Goal: Transaction & Acquisition: Purchase product/service

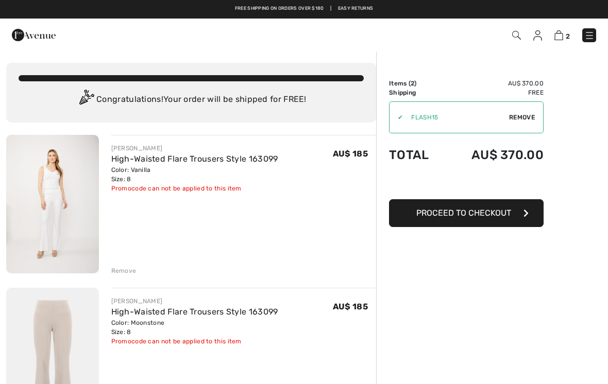
click at [53, 206] on img at bounding box center [52, 204] width 93 height 139
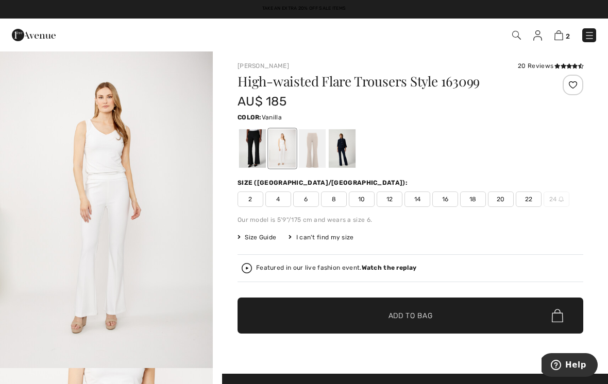
scroll to position [4, 0]
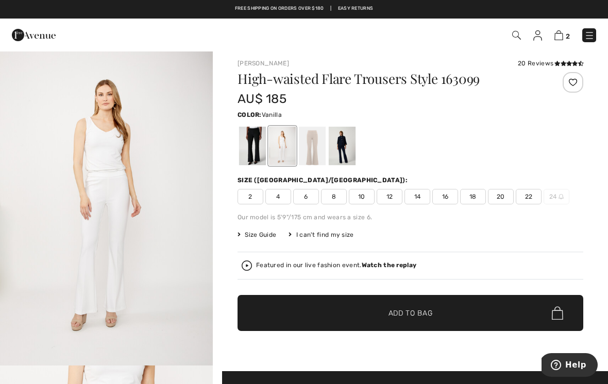
click at [387, 268] on strong "Watch the replay" at bounding box center [389, 265] width 55 height 7
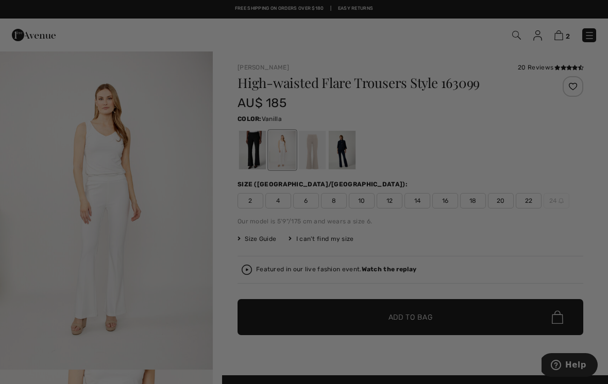
scroll to position [0, 0]
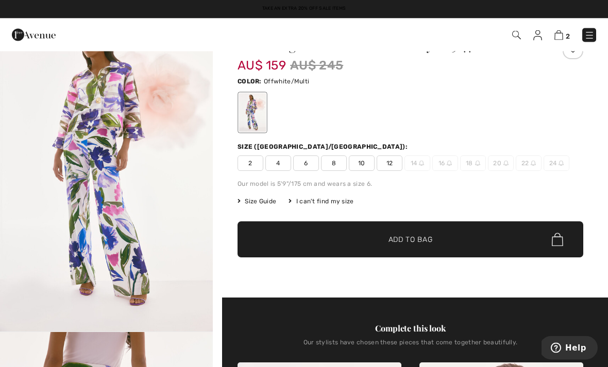
scroll to position [37, 0]
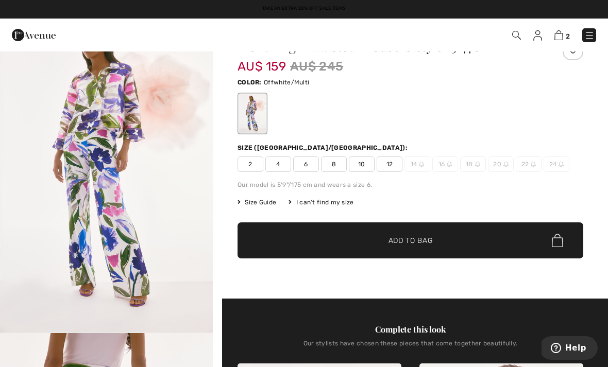
click at [337, 166] on span "8" at bounding box center [334, 164] width 26 height 15
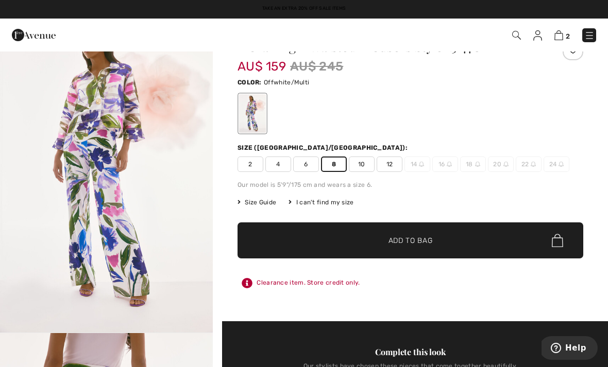
click at [405, 242] on span "Add to Bag" at bounding box center [411, 240] width 44 height 11
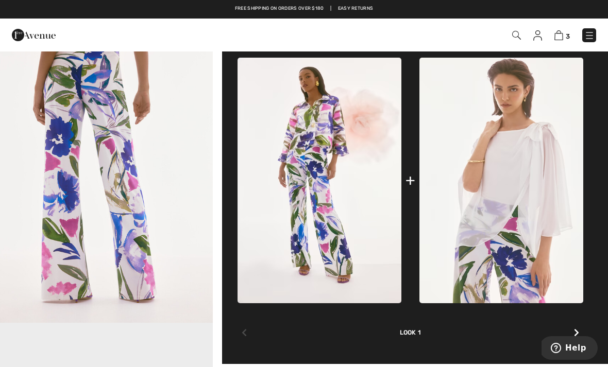
scroll to position [364, 0]
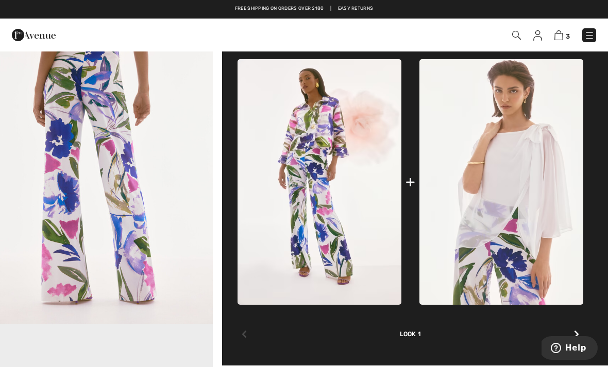
click at [322, 147] on img at bounding box center [320, 182] width 164 height 246
click at [324, 156] on img at bounding box center [320, 182] width 164 height 246
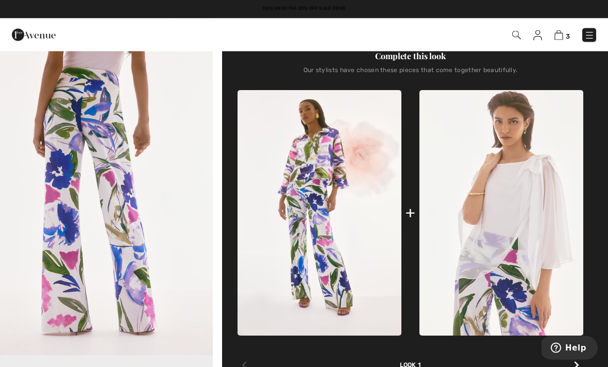
scroll to position [333, 0]
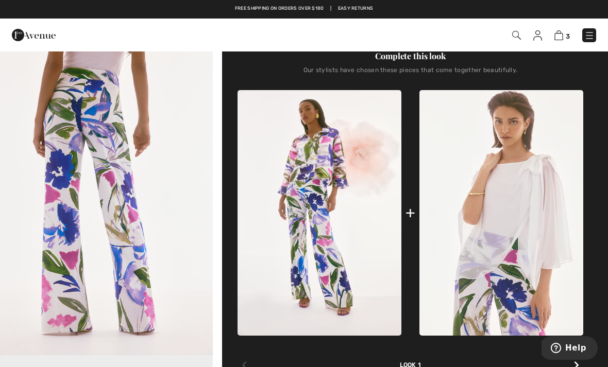
click at [328, 162] on img at bounding box center [320, 213] width 164 height 246
click at [332, 166] on img at bounding box center [320, 213] width 164 height 246
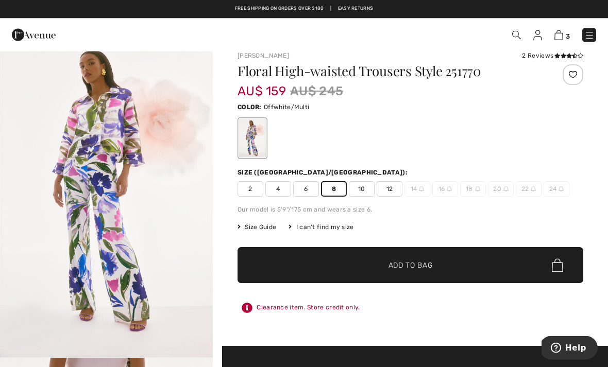
scroll to position [0, 0]
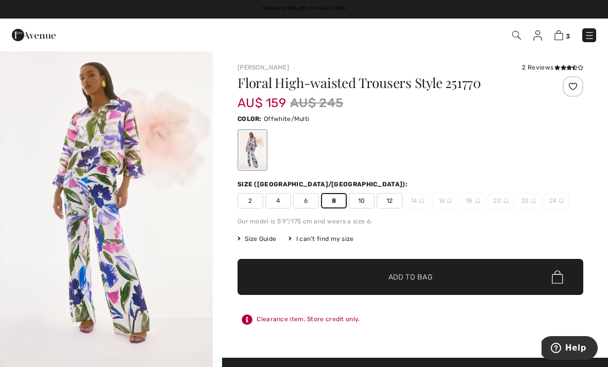
click at [536, 70] on div "2 Reviews" at bounding box center [552, 67] width 61 height 9
click at [541, 63] on div "2 Reviews" at bounding box center [552, 67] width 61 height 9
click at [538, 73] on div "Joseph Ribkoff 2 Reviews 2 Reviews Floral High-waisted Trousers Style 251770 AU…" at bounding box center [411, 210] width 346 height 295
click at [538, 67] on div "2 Reviews" at bounding box center [552, 67] width 61 height 9
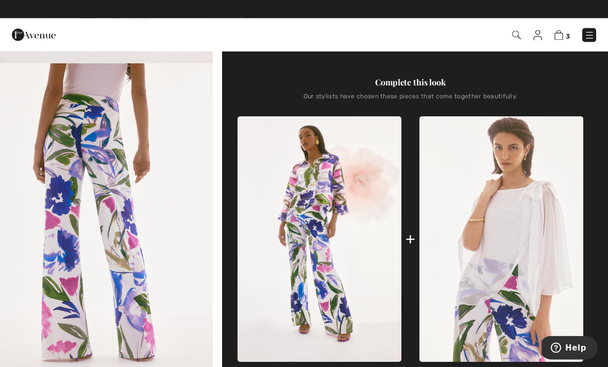
scroll to position [307, 0]
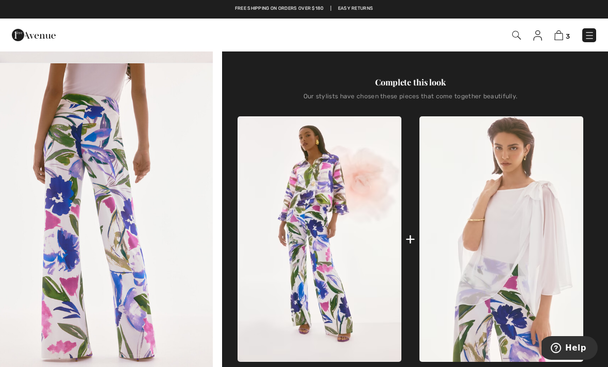
click at [413, 240] on div "+" at bounding box center [411, 239] width 10 height 23
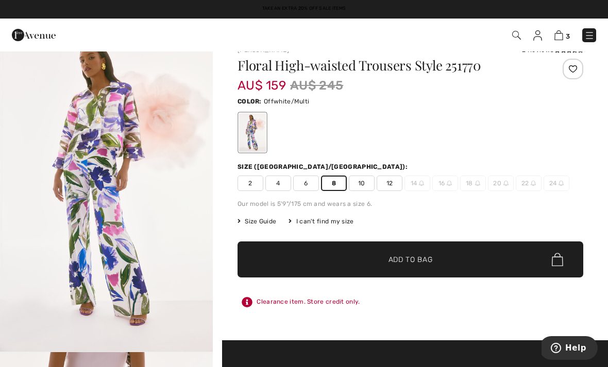
scroll to position [0, 0]
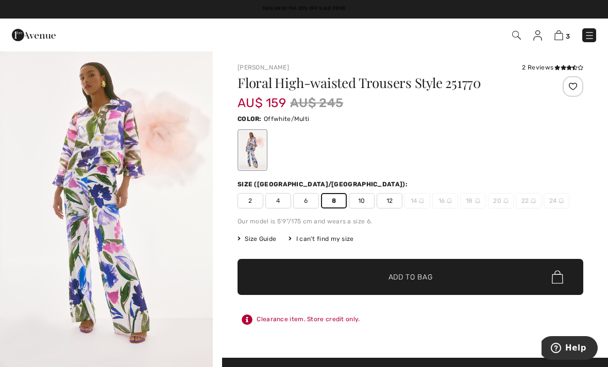
click at [519, 33] on img at bounding box center [516, 35] width 9 height 9
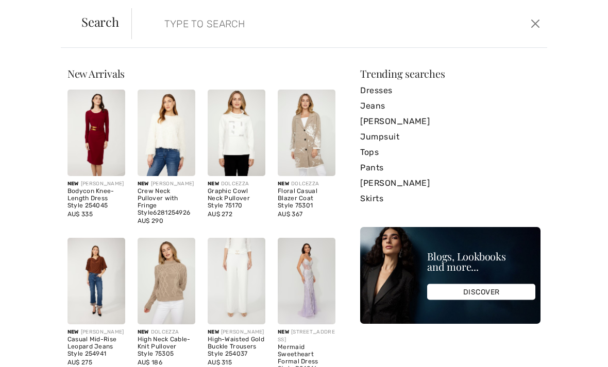
click at [163, 22] on input "search" at bounding box center [296, 23] width 279 height 31
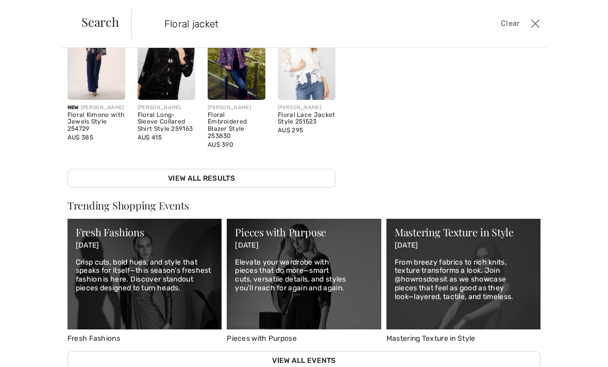
scroll to position [216, 0]
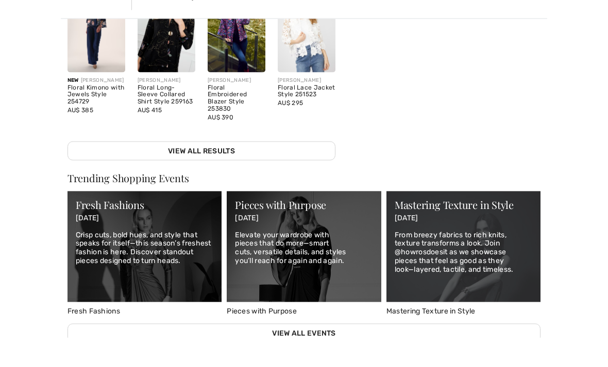
type input "Floral jacket"
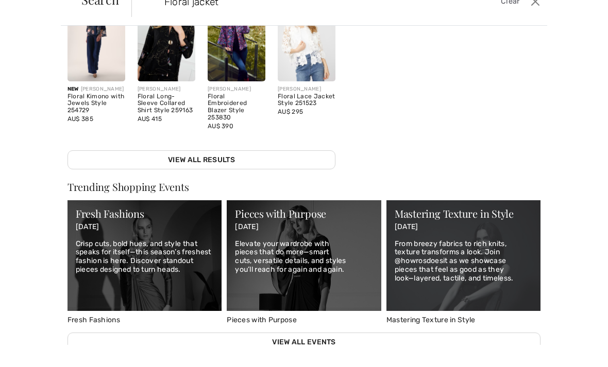
scroll to position [74, 0]
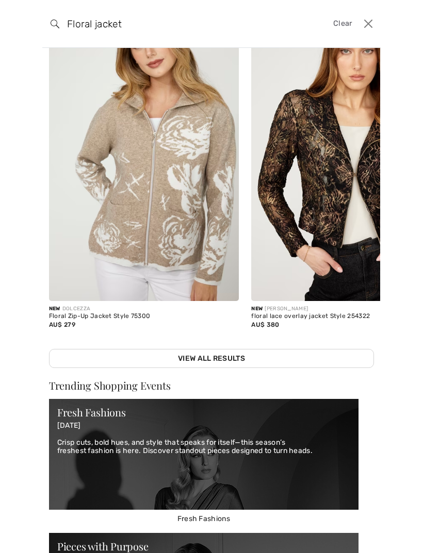
click at [205, 360] on link "View All Results" at bounding box center [211, 358] width 325 height 19
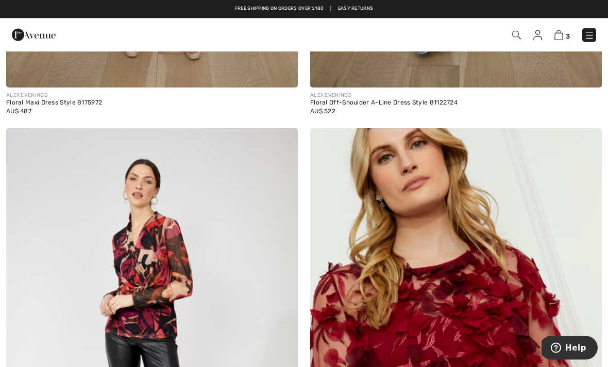
scroll to position [6965, 0]
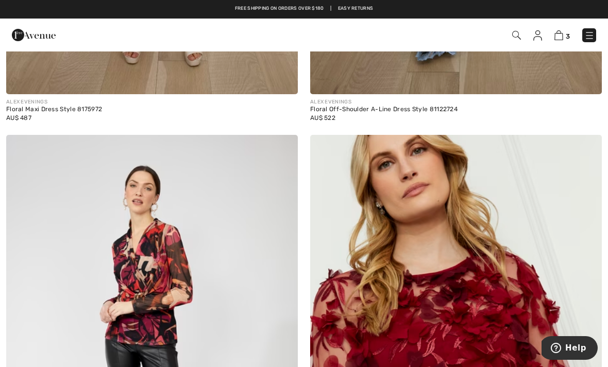
click at [563, 38] on img at bounding box center [558, 35] width 9 height 10
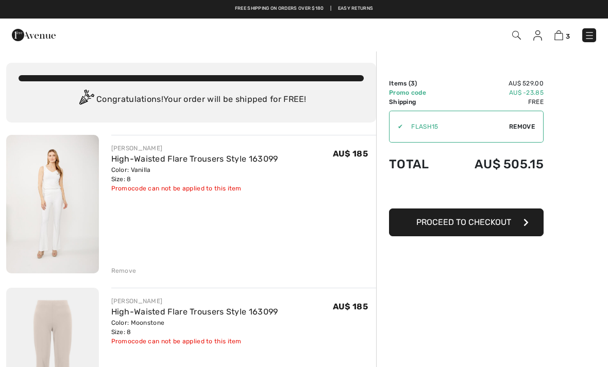
click at [518, 32] on img at bounding box center [516, 35] width 9 height 9
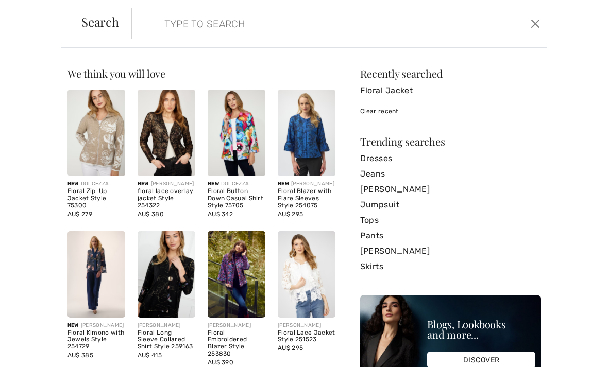
click at [177, 19] on input "search" at bounding box center [296, 23] width 279 height 31
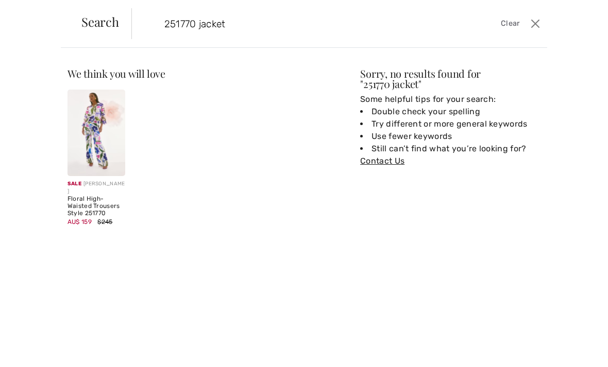
type input "251770 jacket"
click at [538, 21] on button "Close" at bounding box center [535, 23] width 15 height 16
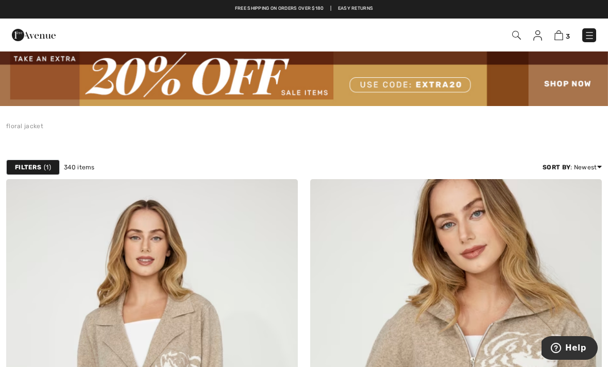
click at [558, 91] on img at bounding box center [304, 78] width 608 height 56
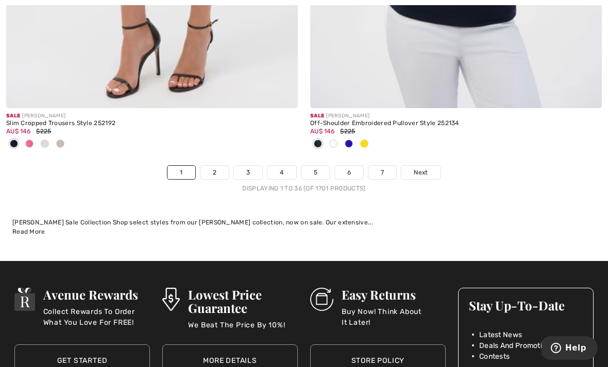
scroll to position [9066, 0]
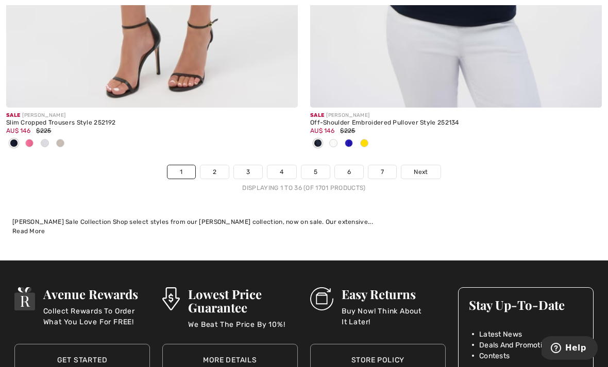
click at [214, 167] on link "2" at bounding box center [214, 171] width 28 height 13
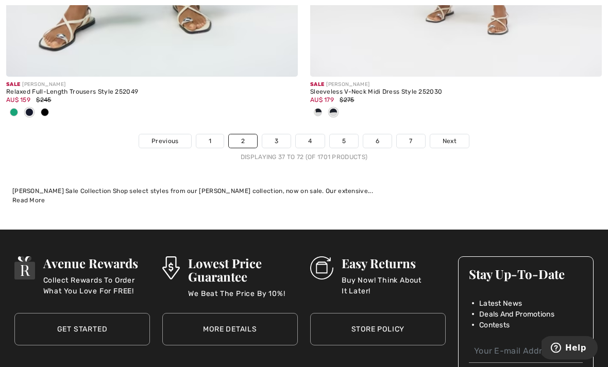
scroll to position [9167, 0]
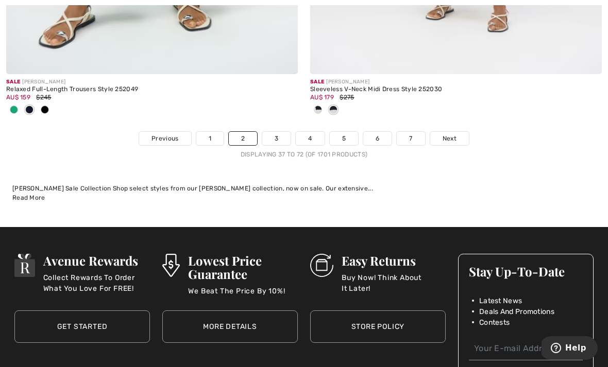
click at [276, 134] on link "3" at bounding box center [276, 138] width 28 height 13
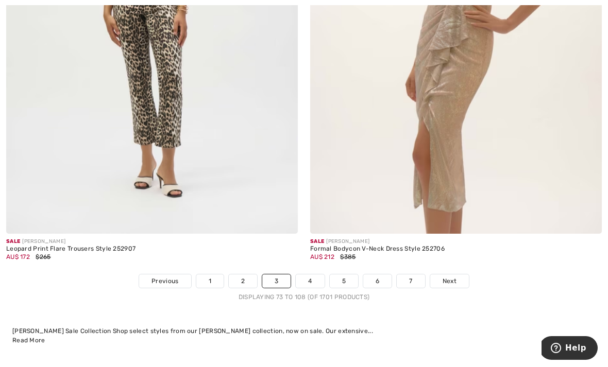
scroll to position [8925, 0]
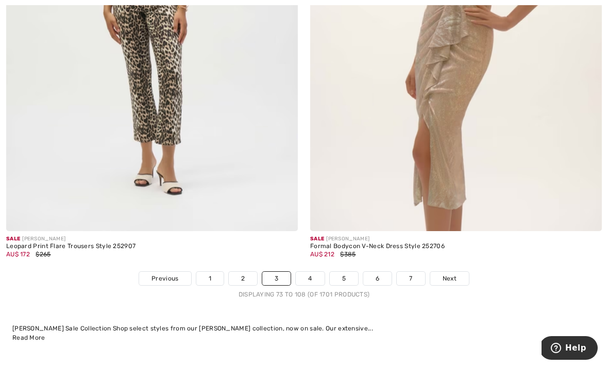
click at [310, 275] on link "4" at bounding box center [310, 278] width 28 height 13
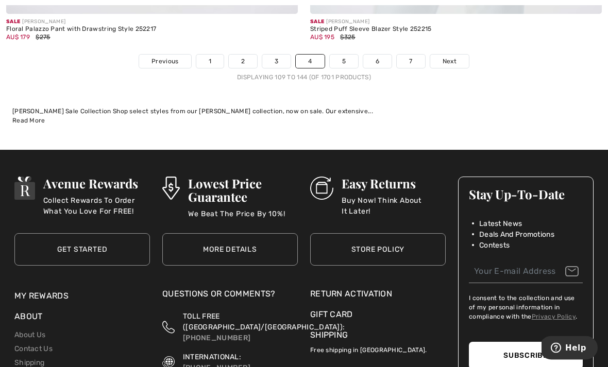
scroll to position [9047, 0]
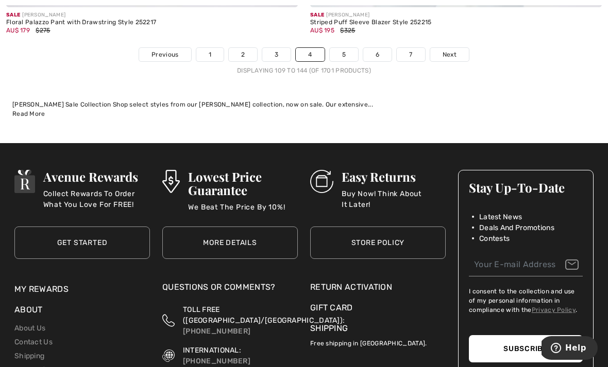
click at [453, 50] on span "Next" at bounding box center [450, 54] width 14 height 9
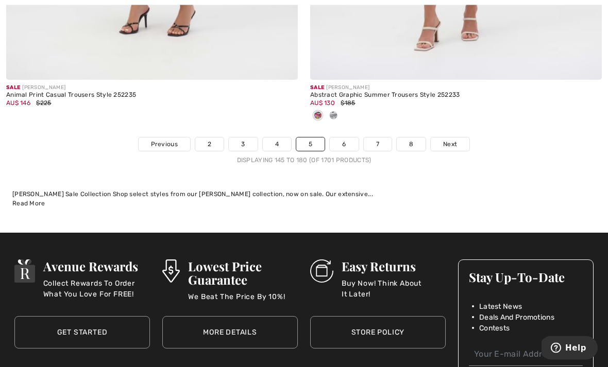
scroll to position [8958, 0]
click at [454, 140] on span "Next" at bounding box center [450, 144] width 14 height 9
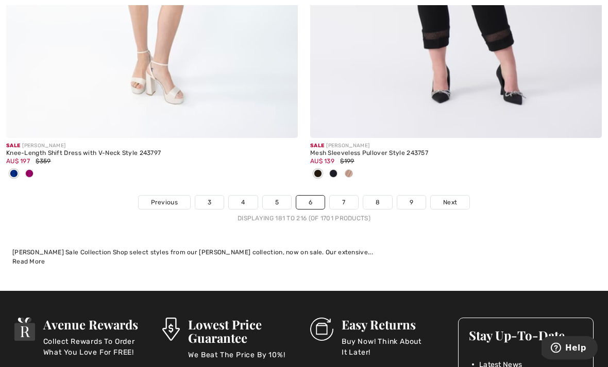
scroll to position [8934, 0]
click at [451, 198] on span "Next" at bounding box center [450, 202] width 14 height 9
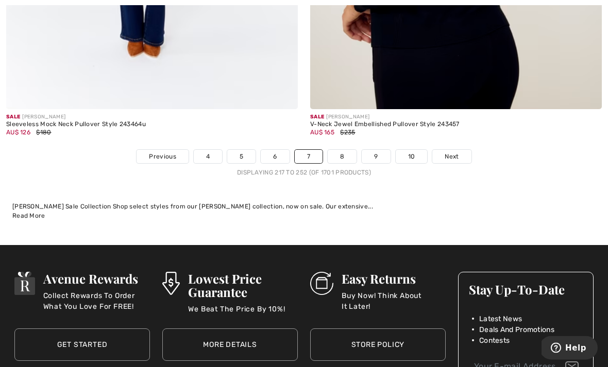
scroll to position [9033, 0]
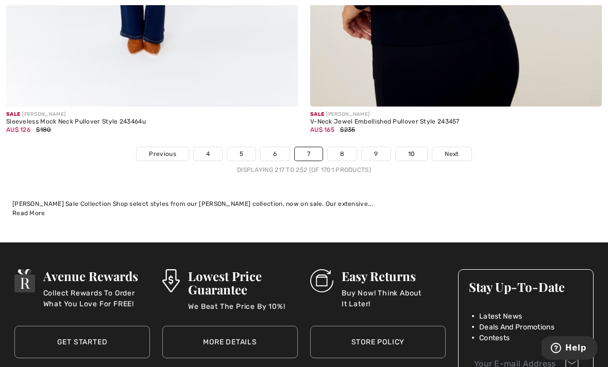
click at [450, 149] on span "Next" at bounding box center [452, 153] width 14 height 9
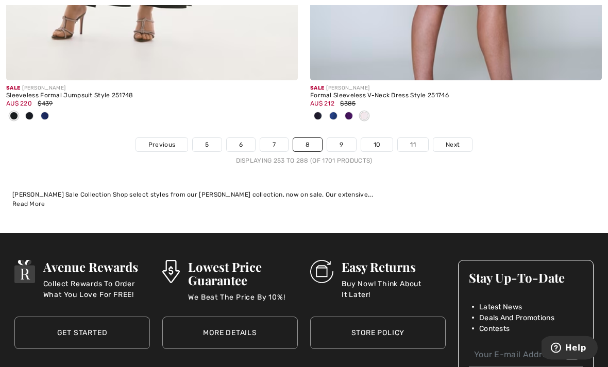
scroll to position [9195, 0]
click at [452, 140] on span "Next" at bounding box center [453, 144] width 14 height 9
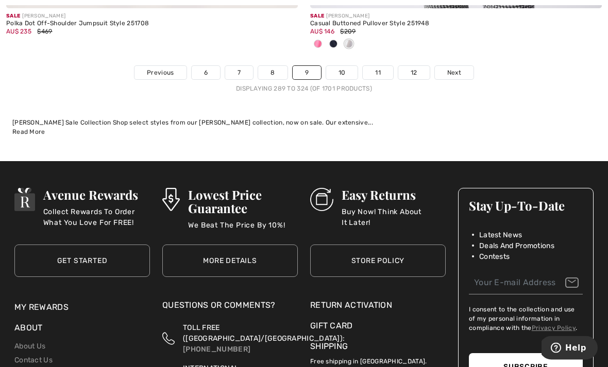
scroll to position [9254, 0]
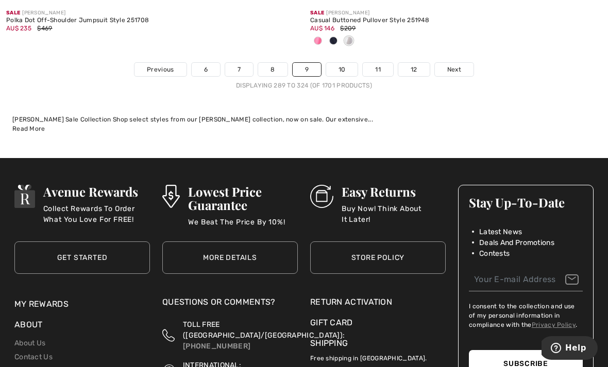
click at [459, 66] on span "Next" at bounding box center [454, 69] width 14 height 9
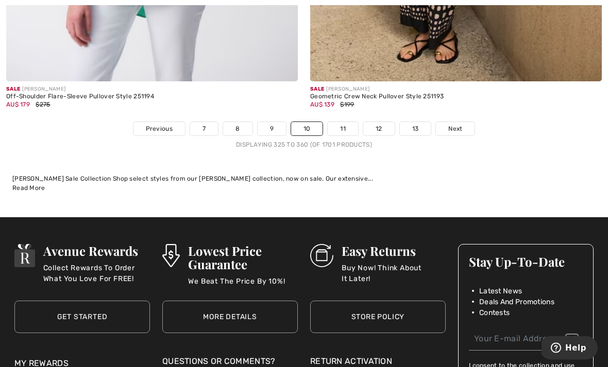
scroll to position [9008, 0]
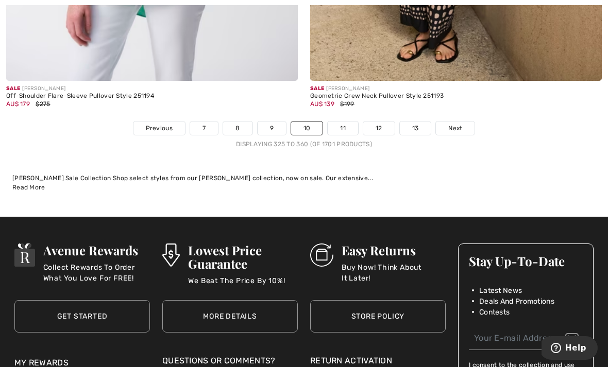
click at [458, 124] on span "Next" at bounding box center [455, 128] width 14 height 9
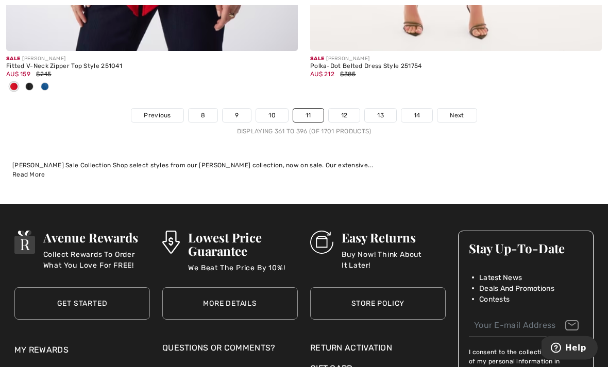
scroll to position [9038, 0]
click at [458, 109] on link "Next" at bounding box center [456, 115] width 39 height 13
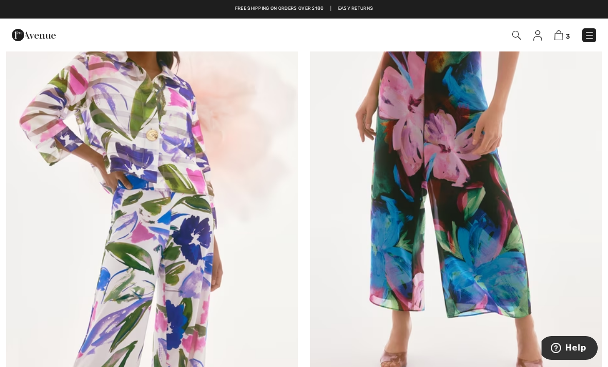
scroll to position [3764, 0]
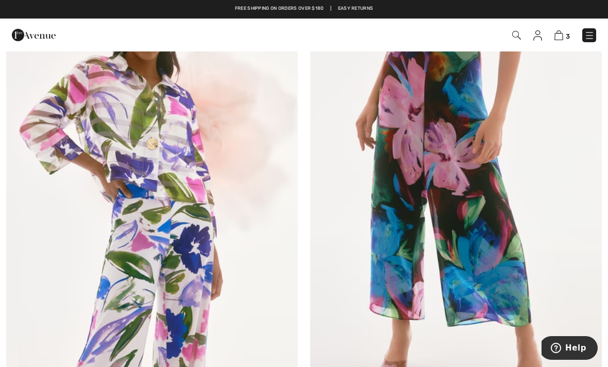
click at [147, 129] on img at bounding box center [152, 192] width 292 height 437
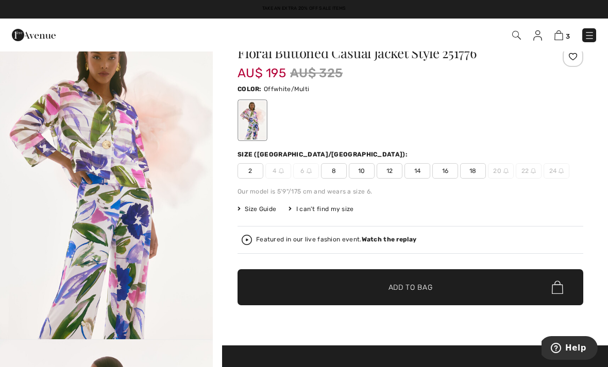
scroll to position [31, 0]
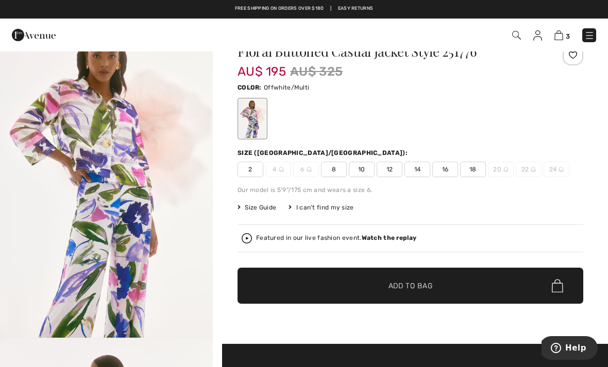
click at [392, 170] on span "12" at bounding box center [390, 169] width 26 height 15
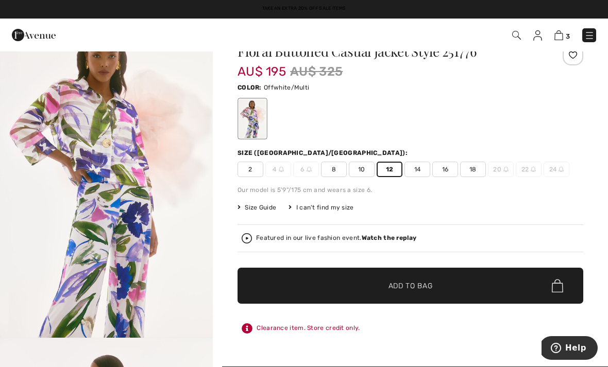
click at [408, 289] on span "Add to Bag" at bounding box center [411, 286] width 44 height 11
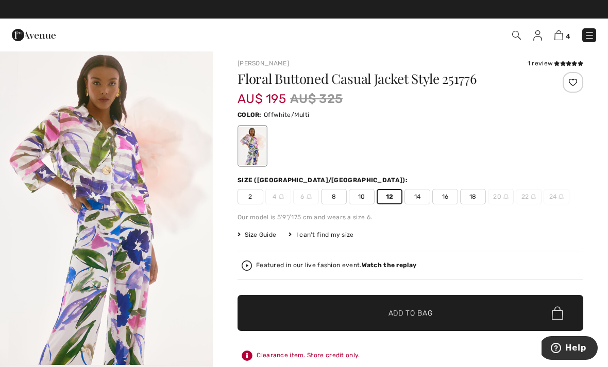
scroll to position [0, 0]
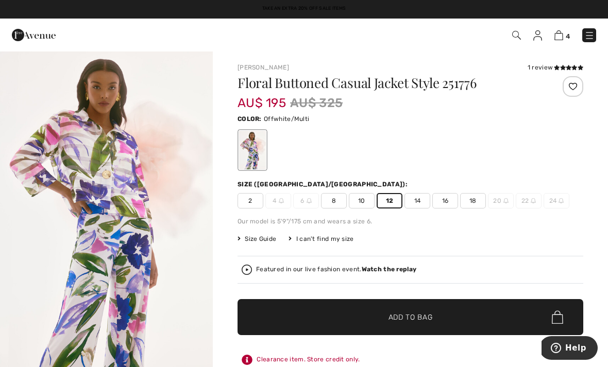
click at [112, 180] on img "1 / 6" at bounding box center [106, 209] width 213 height 319
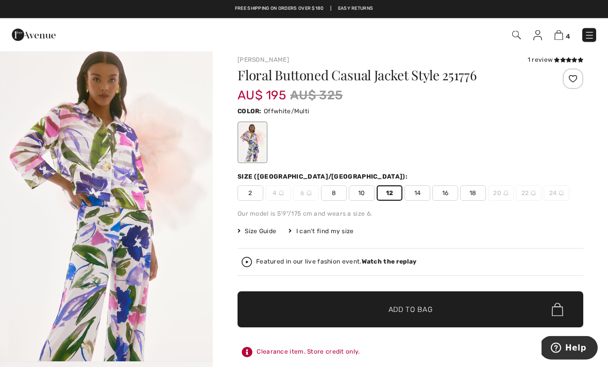
scroll to position [8, 0]
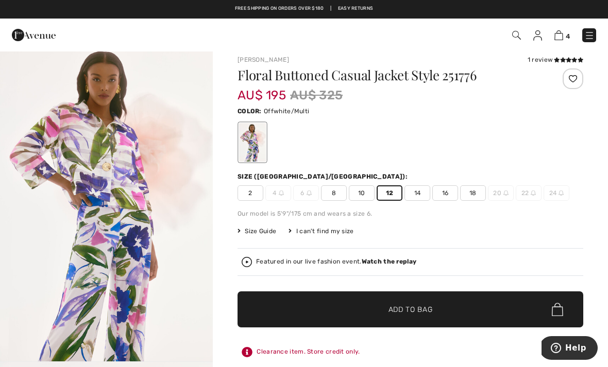
click at [384, 261] on strong "Watch the replay" at bounding box center [389, 261] width 55 height 7
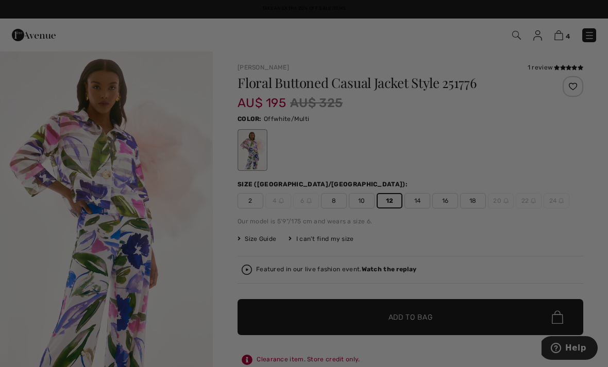
scroll to position [0, 0]
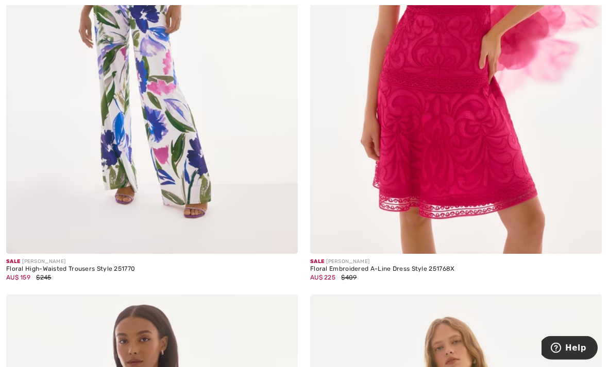
scroll to position [4399, 0]
click at [177, 133] on img at bounding box center [152, 35] width 292 height 437
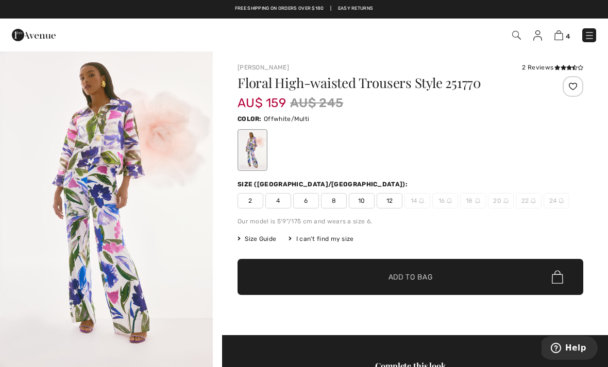
click at [562, 40] on img at bounding box center [558, 35] width 9 height 10
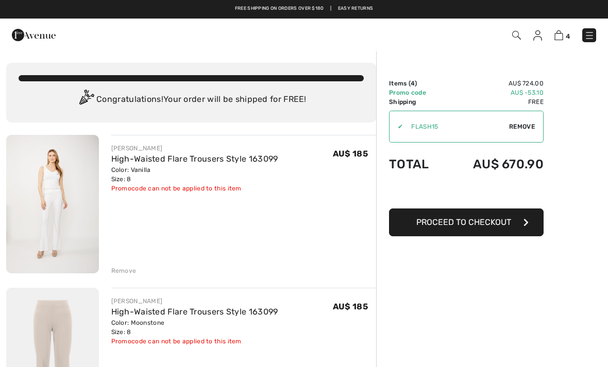
click at [524, 127] on span "Remove" at bounding box center [522, 126] width 26 height 9
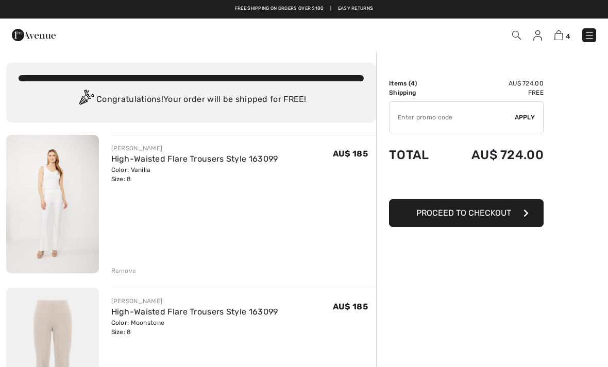
click at [403, 119] on input "TEXT" at bounding box center [452, 117] width 125 height 31
type input "EXTRA20"
click at [525, 120] on span "Apply" at bounding box center [525, 117] width 21 height 9
